Goal: Transaction & Acquisition: Purchase product/service

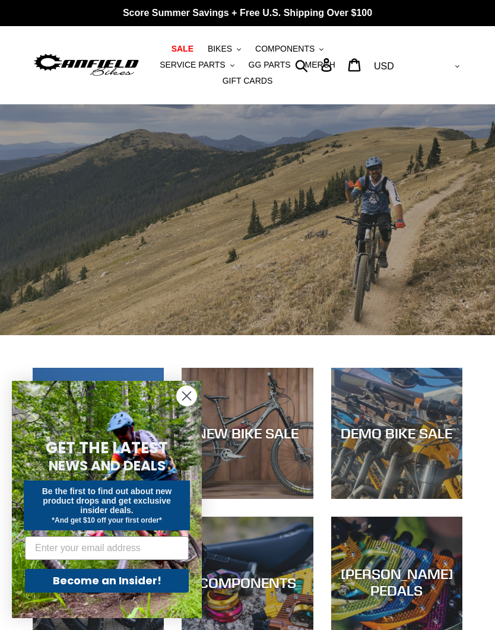
click at [221, 48] on span "BIKES" at bounding box center [220, 49] width 24 height 10
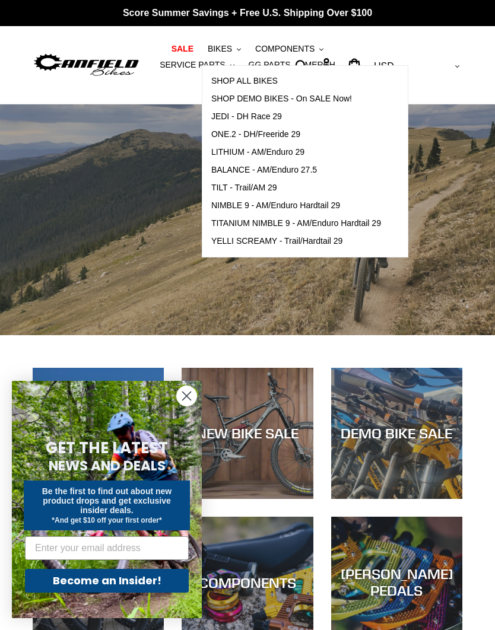
click at [224, 186] on span "TILT - Trail/AM 29" at bounding box center [244, 188] width 66 height 10
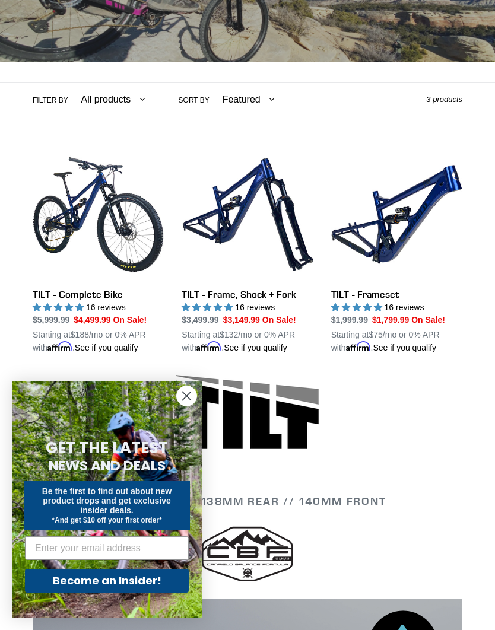
scroll to position [223, 0]
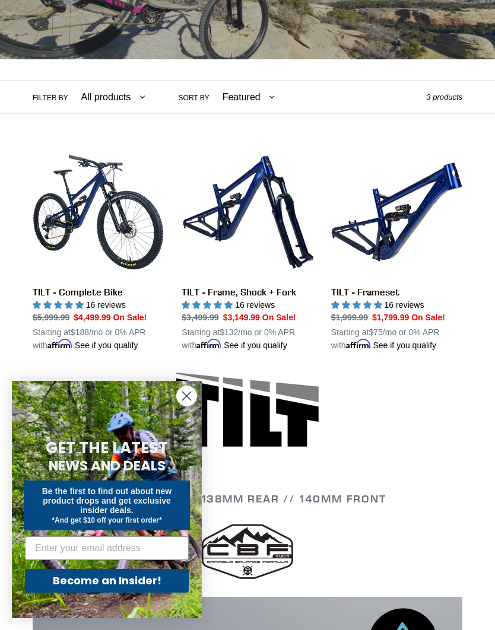
click at [50, 270] on link "TILT - Complete Bike" at bounding box center [98, 249] width 131 height 205
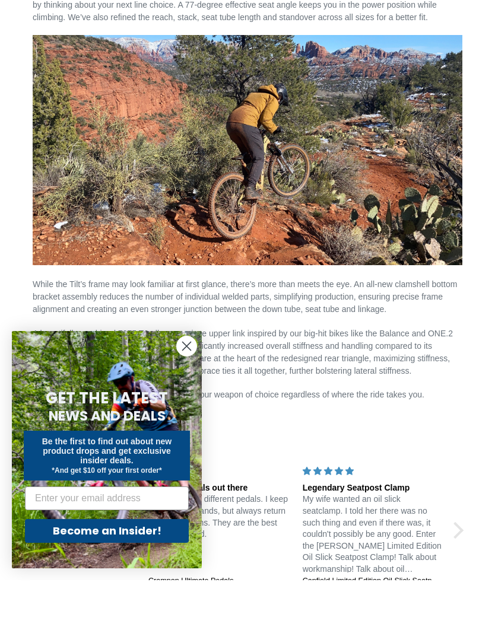
scroll to position [1438, 0]
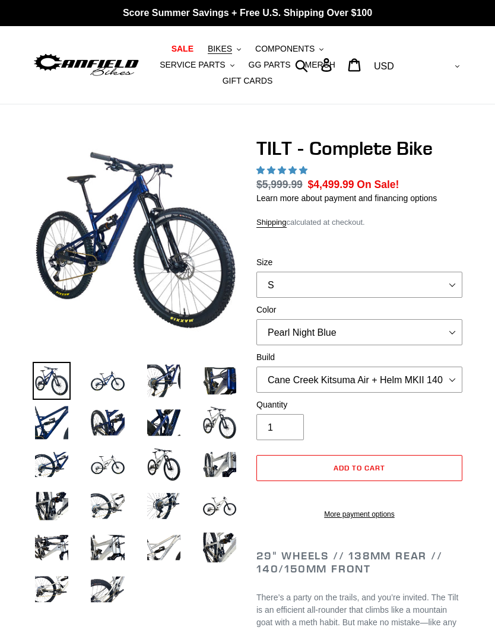
select select "highest-rating"
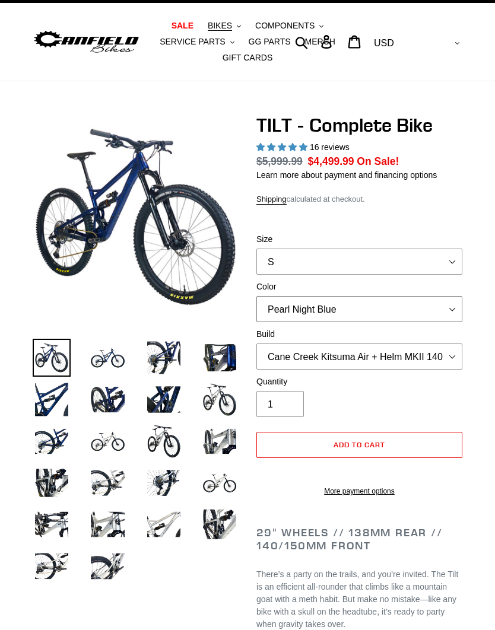
click at [449, 309] on select "Pearl Night Blue Stealth Silver Raw" at bounding box center [359, 309] width 206 height 26
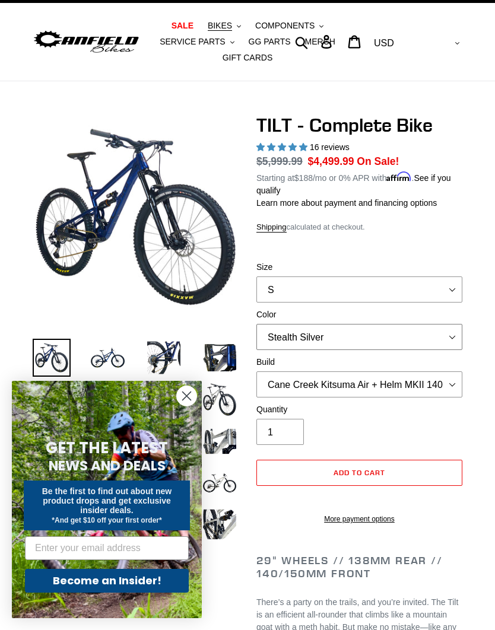
click at [411, 339] on select "Pearl Night Blue Stealth Silver Raw" at bounding box center [359, 337] width 206 height 26
select select "Raw"
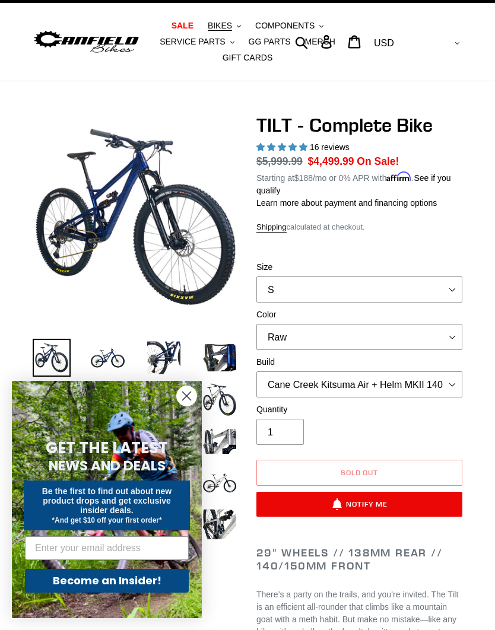
click at [227, 408] on img at bounding box center [220, 399] width 38 height 38
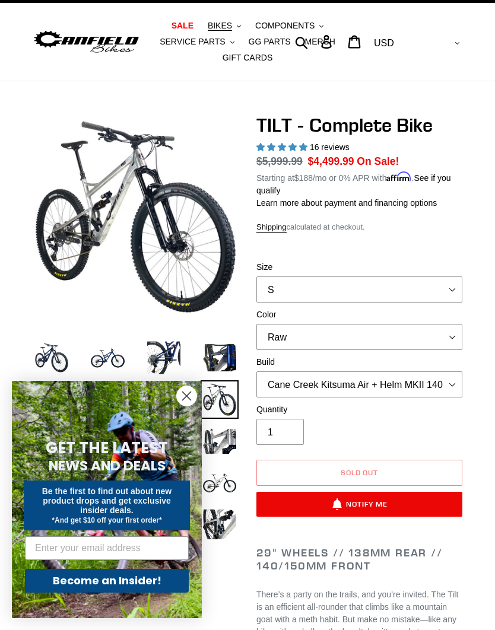
click at [191, 398] on circle "Close dialog" at bounding box center [187, 396] width 20 height 20
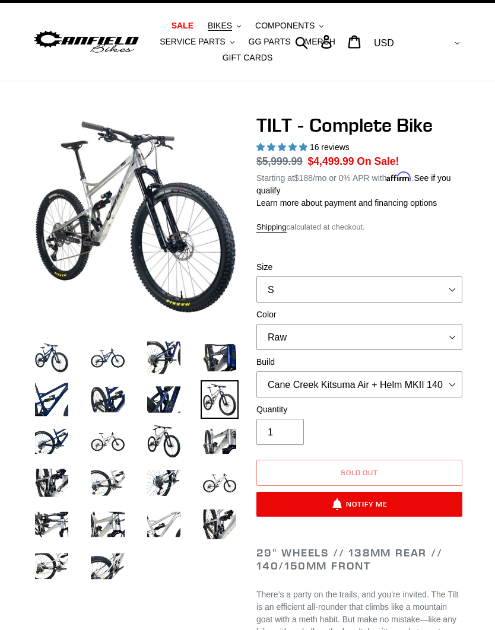
click at [106, 452] on img at bounding box center [107, 442] width 38 height 38
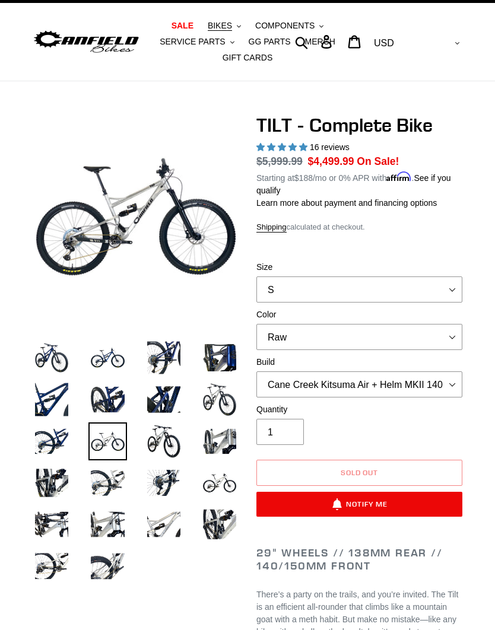
click at [107, 477] on img at bounding box center [107, 483] width 38 height 38
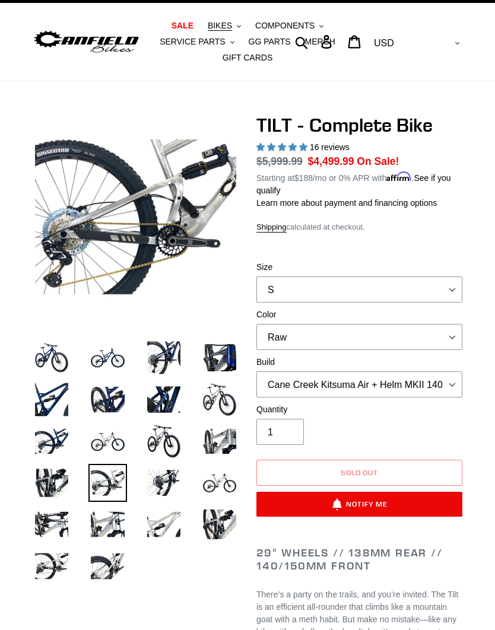
click at [45, 401] on img at bounding box center [52, 399] width 38 height 38
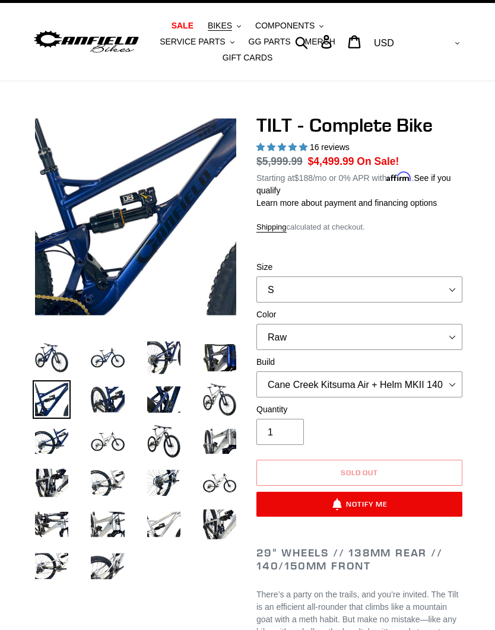
click at [109, 443] on img at bounding box center [107, 442] width 38 height 38
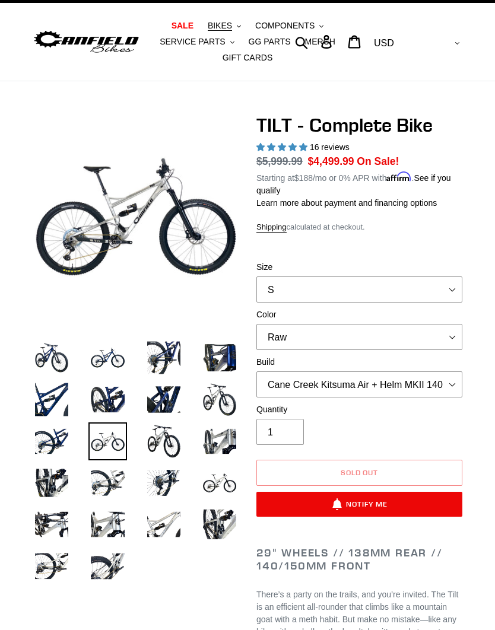
click at [113, 488] on img at bounding box center [107, 483] width 38 height 38
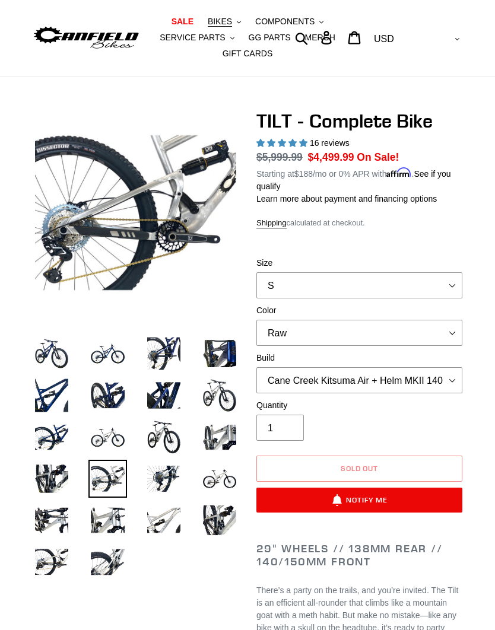
scroll to position [28, 0]
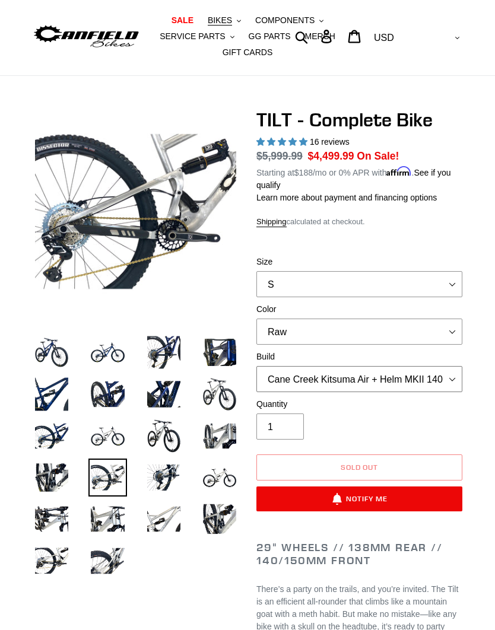
click at [418, 383] on select "Cane Creek Kitsuma Air + Helm MKII 140 + SRAM GX Cane Creek Kitsuma Air + Helm …" at bounding box center [359, 379] width 206 height 26
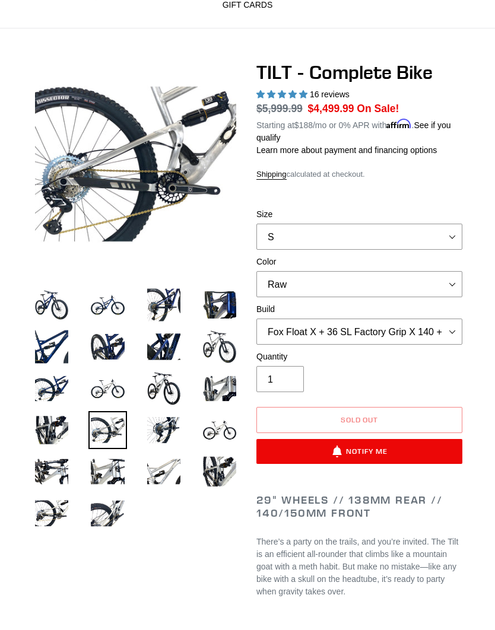
click at [442, 352] on label "Quantity" at bounding box center [359, 357] width 206 height 12
click at [304, 366] on input "1" at bounding box center [279, 379] width 47 height 26
click at [434, 329] on select "Cane Creek Kitsuma Air + Helm MKII 140 + SRAM GX Cane Creek Kitsuma Air + Helm …" at bounding box center [359, 332] width 206 height 26
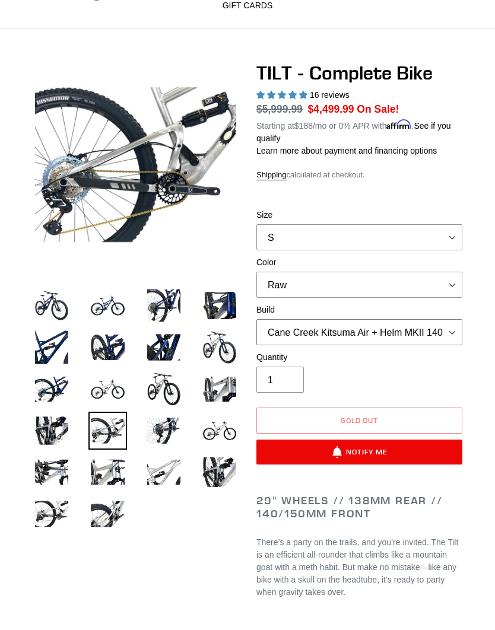
click at [432, 337] on select "Cane Creek Kitsuma Air + Helm MKII 140 + SRAM GX Cane Creek Kitsuma Air + Helm …" at bounding box center [359, 332] width 206 height 26
select select "Cane Creek Kitsuma Air + Helm MKII 140 + SRAM XO1"
click at [429, 243] on select "S M L" at bounding box center [359, 237] width 206 height 26
select select "L"
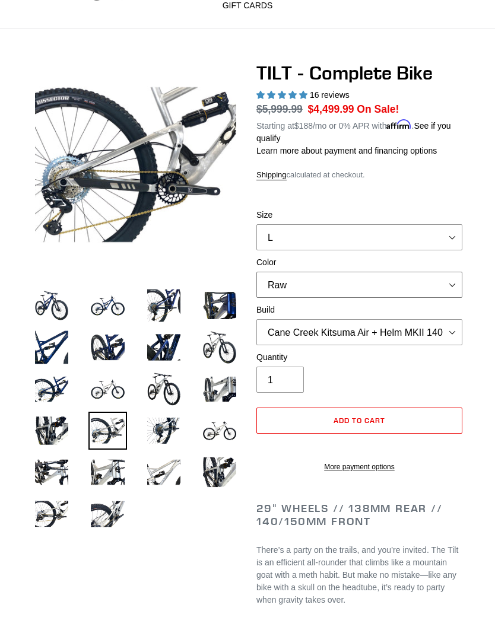
click at [434, 294] on select "Pearl Night Blue Stealth Silver Raw" at bounding box center [359, 285] width 206 height 26
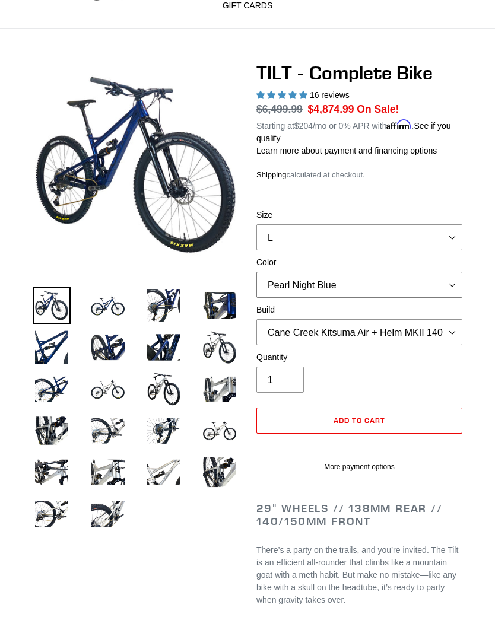
click at [448, 288] on select "Pearl Night Blue Stealth Silver Raw" at bounding box center [359, 285] width 206 height 26
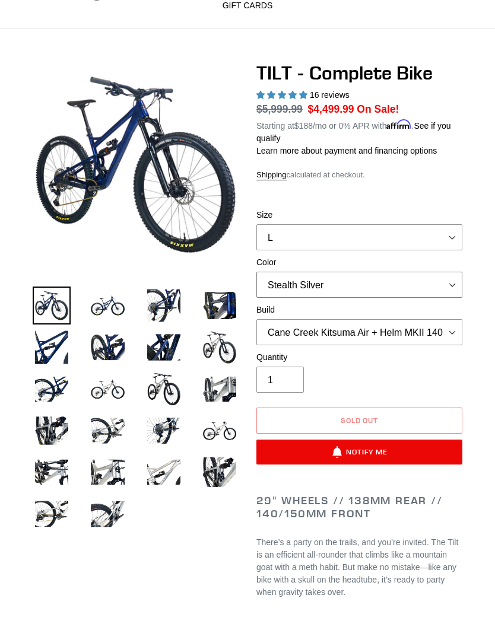
click at [424, 291] on select "Pearl Night Blue Stealth Silver Raw" at bounding box center [359, 285] width 206 height 26
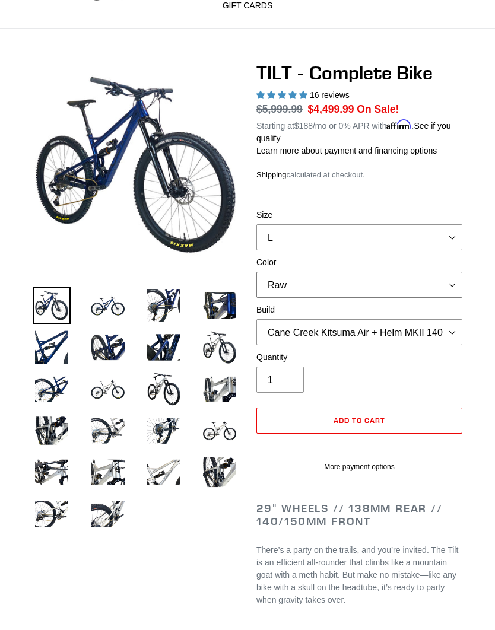
click at [411, 291] on select "Pearl Night Blue Stealth Silver Raw" at bounding box center [359, 285] width 206 height 26
select select "Pearl Night Blue"
click at [433, 328] on select "Cane Creek Kitsuma Air + Helm MKII 140 + SRAM GX Cane Creek Kitsuma Air + Helm …" at bounding box center [359, 332] width 206 height 26
click at [434, 334] on select "Cane Creek Kitsuma Air + Helm MKII 140 + SRAM GX Cane Creek Kitsuma Air + Helm …" at bounding box center [359, 332] width 206 height 26
click at [427, 342] on select "Cane Creek Kitsuma Air + Helm MKII 140 + SRAM GX Cane Creek Kitsuma Air + Helm …" at bounding box center [359, 332] width 206 height 26
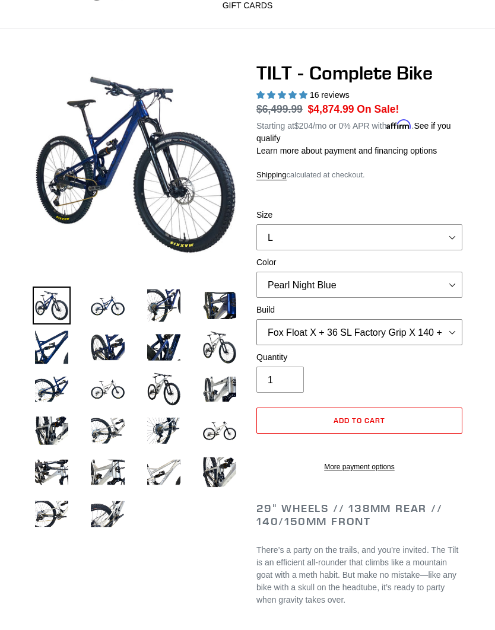
click at [424, 342] on select "Cane Creek Kitsuma Air + Helm MKII 140 + SRAM GX Cane Creek Kitsuma Air + Helm …" at bounding box center [359, 332] width 206 height 26
click at [426, 342] on select "Cane Creek Kitsuma Air + Helm MKII 140 + SRAM GX Cane Creek Kitsuma Air + Helm …" at bounding box center [359, 332] width 206 height 26
click at [429, 342] on select "Cane Creek Kitsuma Air + Helm MKII 140 + SRAM GX Cane Creek Kitsuma Air + Helm …" at bounding box center [359, 332] width 206 height 26
select select "RockShox SD ULT + Pike ULT 140 + Shimano XT"
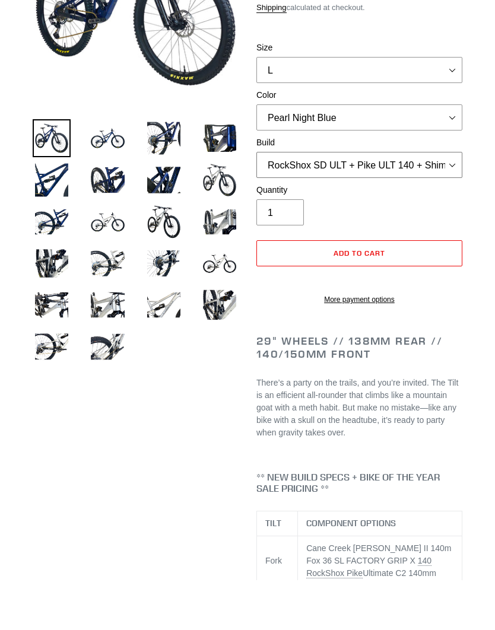
scroll to position [198, 0]
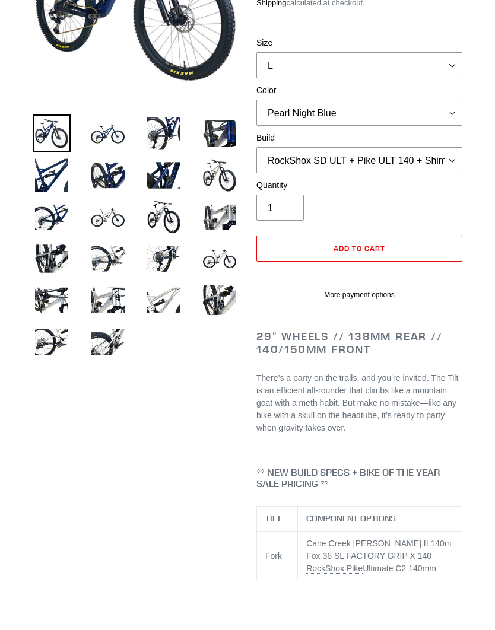
click at [104, 373] on img at bounding box center [107, 392] width 38 height 38
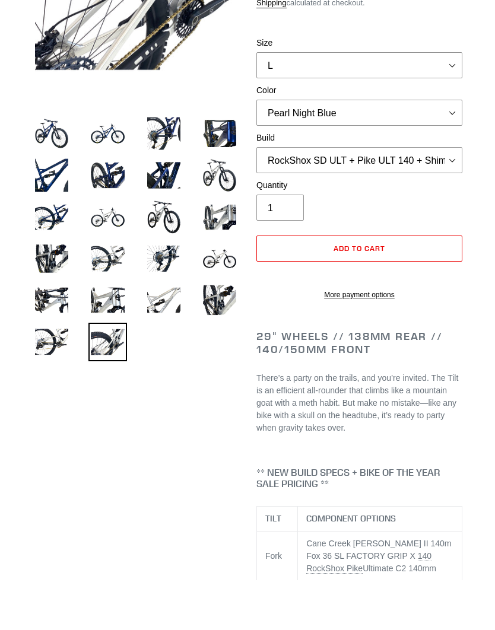
click at [100, 331] on img at bounding box center [107, 350] width 38 height 38
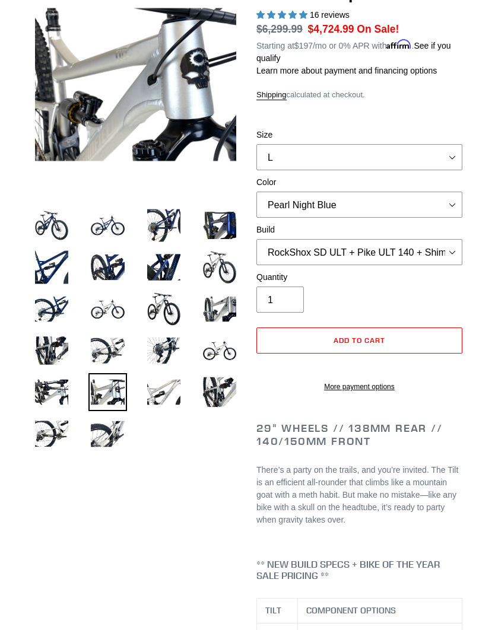
scroll to position [155, 0]
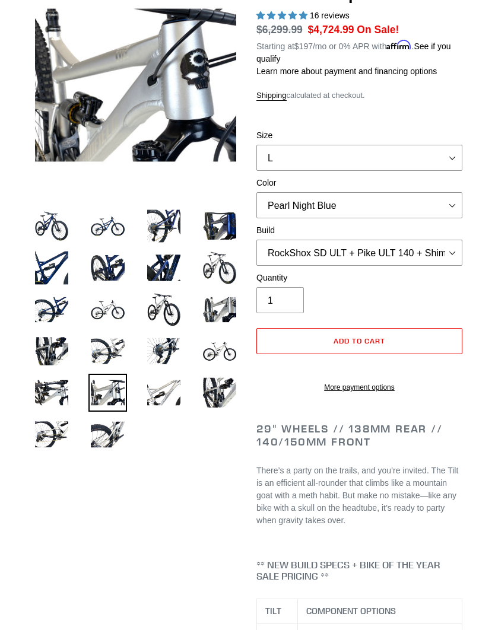
click at [105, 416] on img at bounding box center [107, 435] width 38 height 38
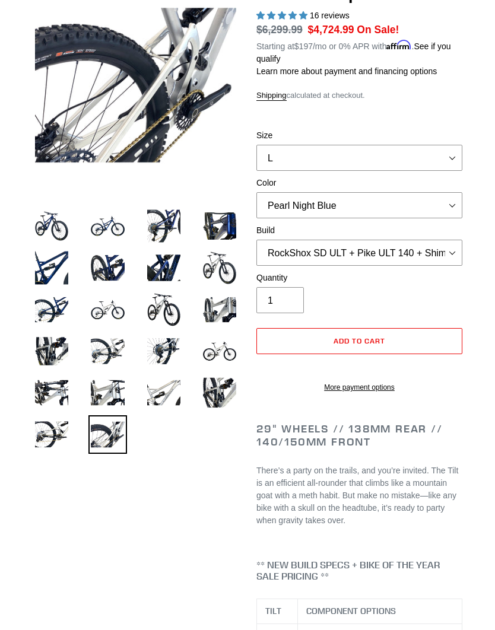
click at [145, 269] on img at bounding box center [164, 268] width 38 height 38
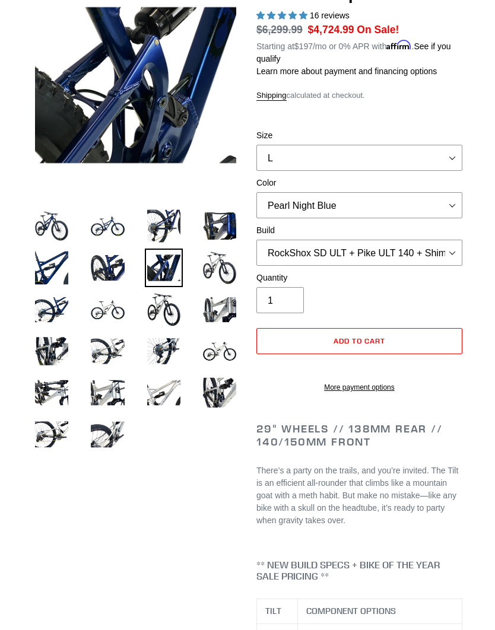
click at [100, 264] on img at bounding box center [107, 268] width 38 height 38
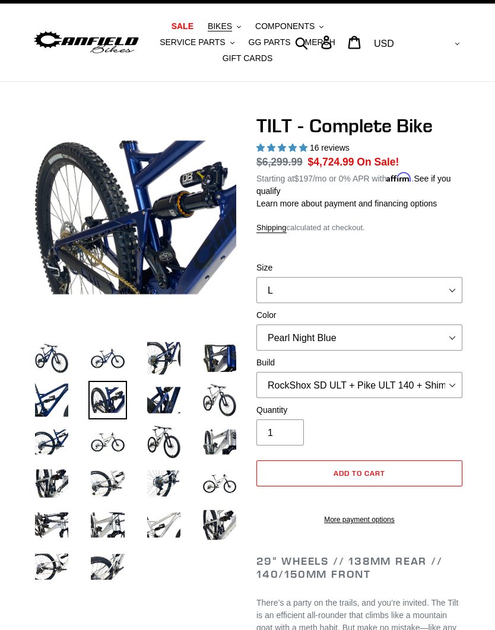
scroll to position [22, 0]
